Goal: Task Accomplishment & Management: Use online tool/utility

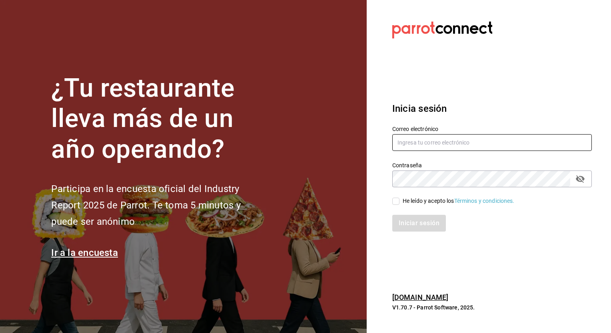
click at [430, 143] on input "text" at bounding box center [491, 142] width 199 height 17
type input "[EMAIL_ADDRESS][DOMAIN_NAME]"
click at [398, 199] on input "He leído y acepto los Términos y condiciones." at bounding box center [395, 201] width 7 height 7
checkbox input "true"
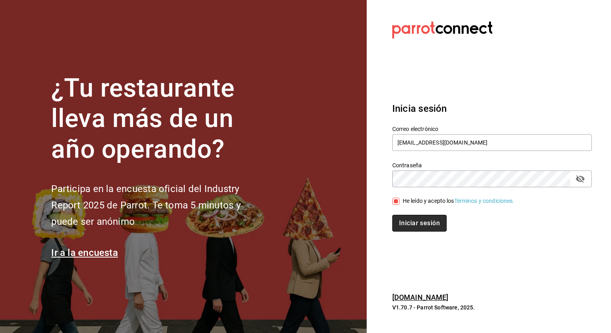
click at [407, 223] on button "Iniciar sesión" at bounding box center [419, 223] width 54 height 17
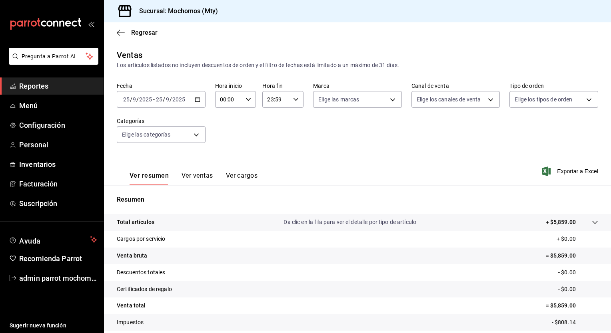
click at [195, 99] on icon "button" at bounding box center [198, 100] width 6 height 6
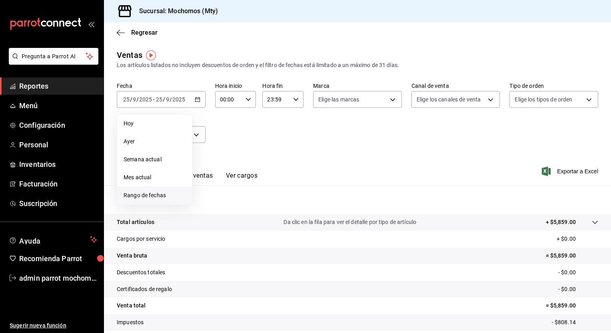
click at [148, 193] on span "Rango de fechas" at bounding box center [155, 195] width 62 height 8
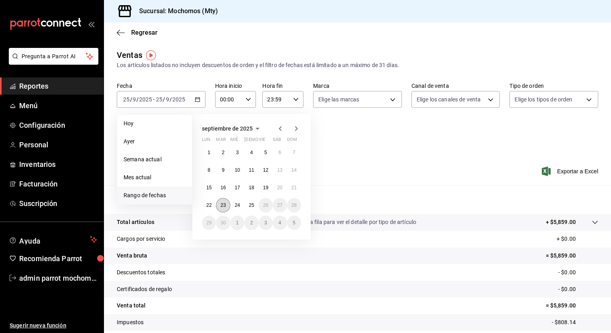
click at [222, 208] on button "23" at bounding box center [223, 205] width 14 height 14
click at [222, 206] on abbr "23" at bounding box center [222, 206] width 5 height 6
click at [248, 206] on button "25" at bounding box center [251, 205] width 14 height 14
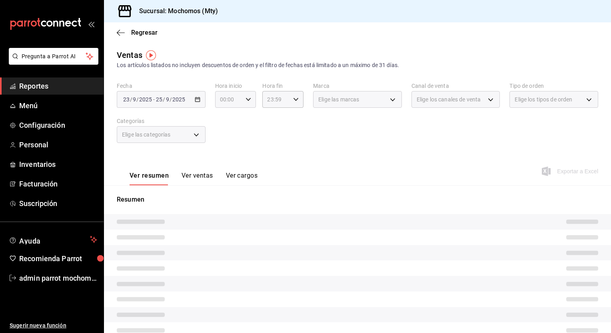
click at [245, 102] on icon "button" at bounding box center [248, 100] width 6 height 6
click at [222, 122] on span "00" at bounding box center [224, 120] width 8 height 6
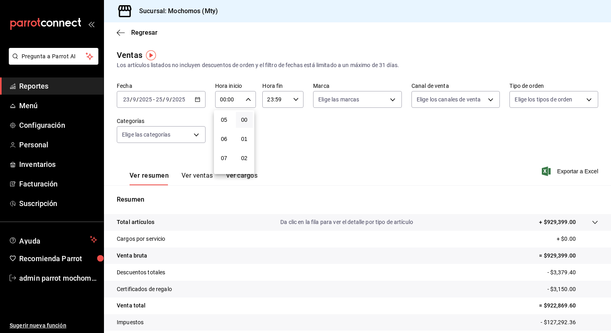
click at [222, 122] on span "05" at bounding box center [224, 120] width 8 height 6
type input "05:00"
click at [293, 101] on div at bounding box center [305, 166] width 611 height 333
click at [293, 101] on icon "button" at bounding box center [296, 100] width 6 height 6
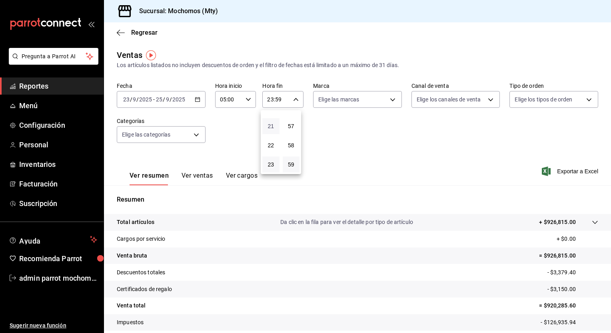
click at [270, 125] on span "21" at bounding box center [271, 126] width 8 height 6
type input "21:59"
click at [270, 123] on span "05" at bounding box center [271, 120] width 8 height 6
click at [290, 125] on span "57" at bounding box center [291, 126] width 8 height 6
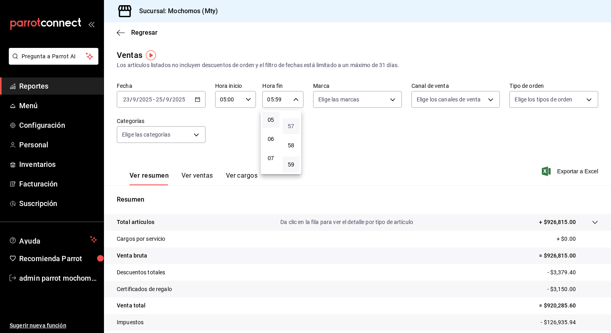
type input "05:57"
click at [290, 125] on button "00" at bounding box center [291, 120] width 17 height 16
type input "05:00"
click at [563, 169] on div at bounding box center [305, 166] width 611 height 333
click at [557, 174] on span "Exportar a Excel" at bounding box center [570, 172] width 55 height 10
